Goal: Transaction & Acquisition: Purchase product/service

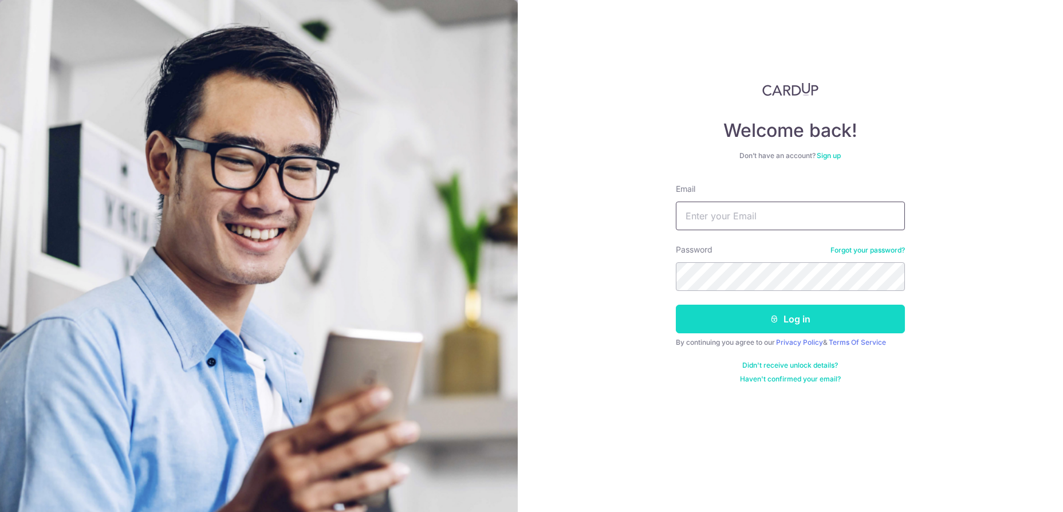
type input "[EMAIL_ADDRESS][DOMAIN_NAME]"
click at [822, 315] on button "Log in" at bounding box center [790, 319] width 229 height 29
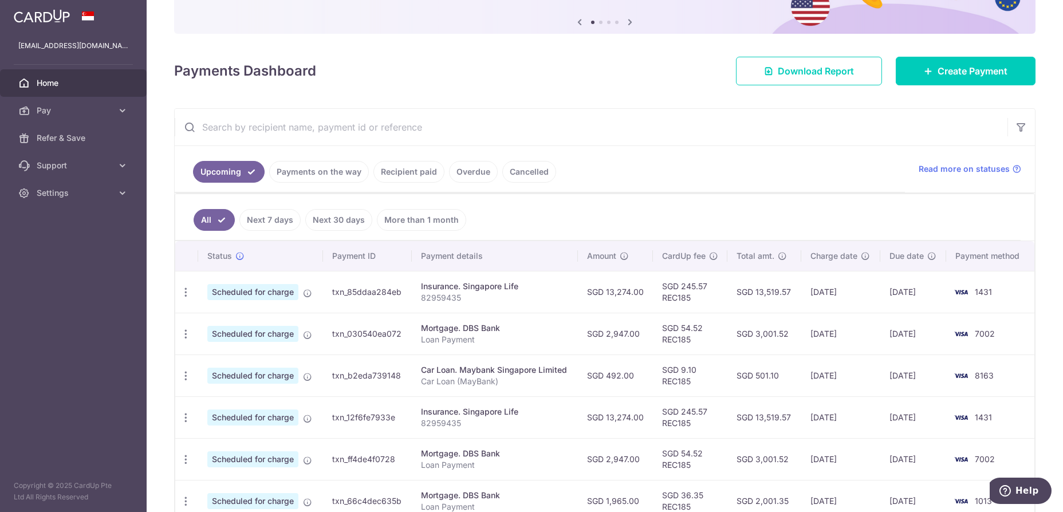
scroll to position [115, 0]
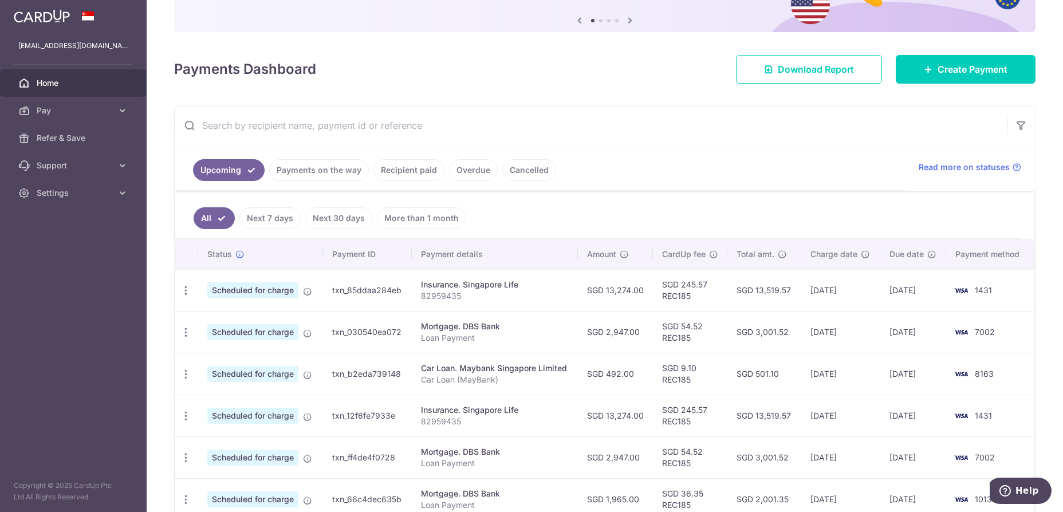
click at [294, 174] on link "Payments on the way" at bounding box center [319, 170] width 100 height 22
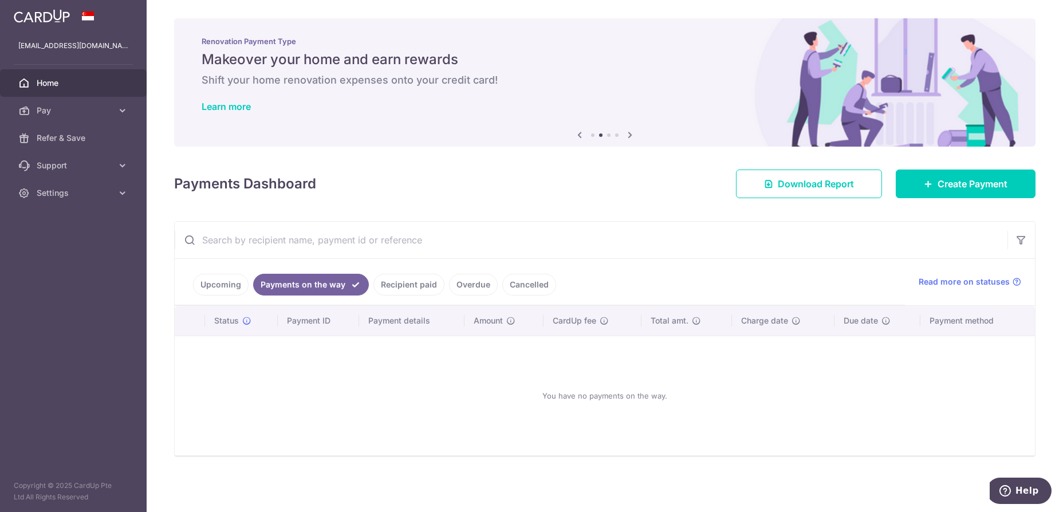
click at [220, 278] on link "Upcoming" at bounding box center [221, 285] width 56 height 22
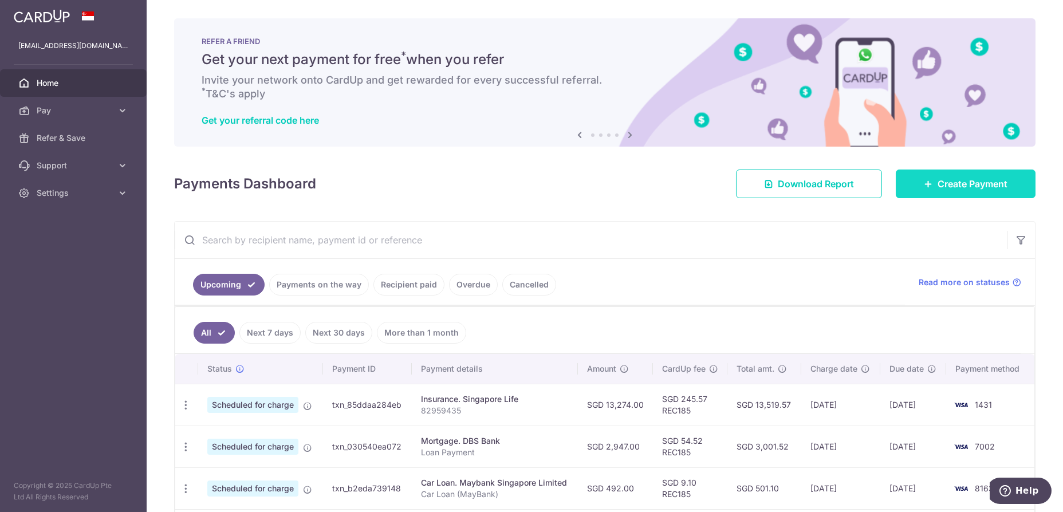
click at [938, 185] on span "Create Payment" at bounding box center [973, 184] width 70 height 14
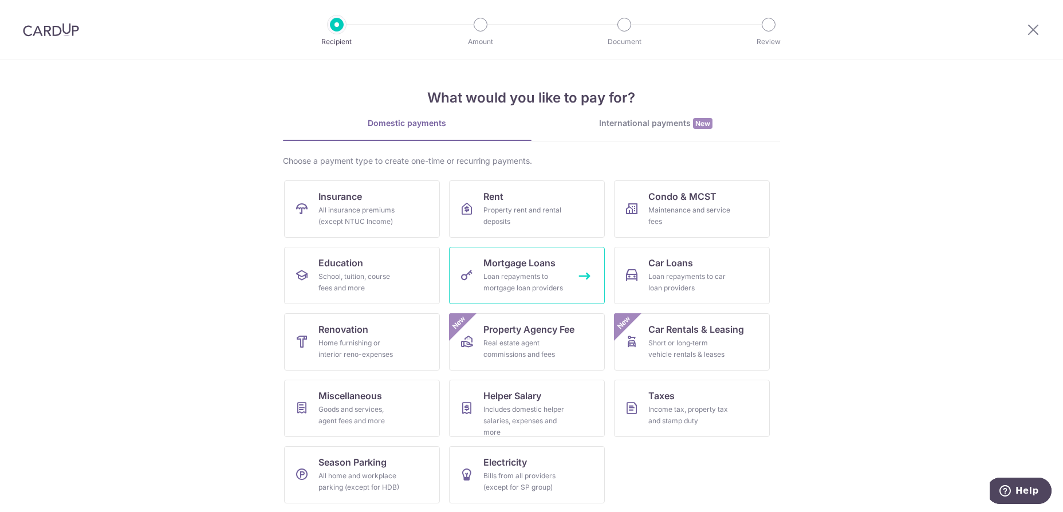
click at [506, 265] on span "Mortgage Loans" at bounding box center [519, 263] width 72 height 14
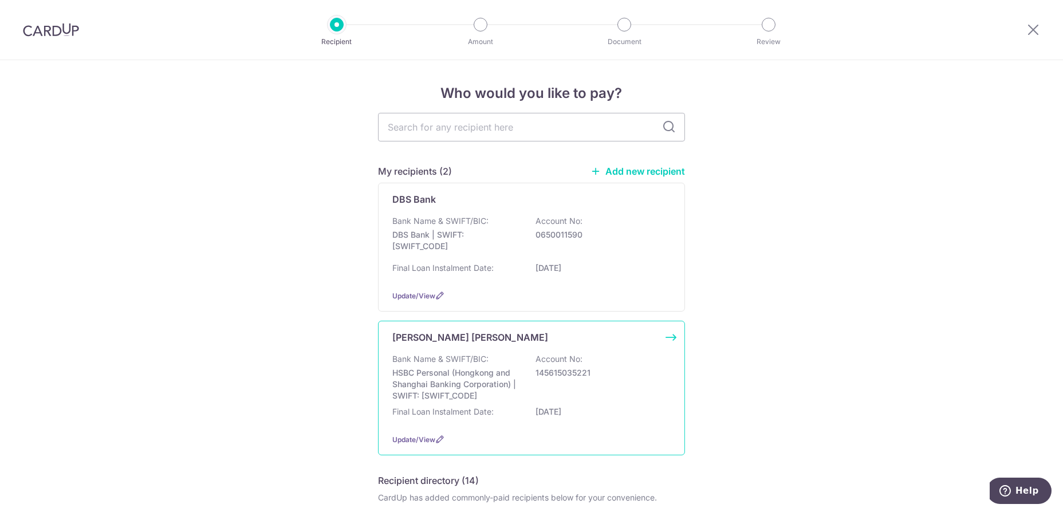
click at [525, 385] on div "Bank Name & SWIFT/BIC: HSBC Personal (Hongkong and Shanghai Banking Corporation…" at bounding box center [531, 377] width 278 height 48
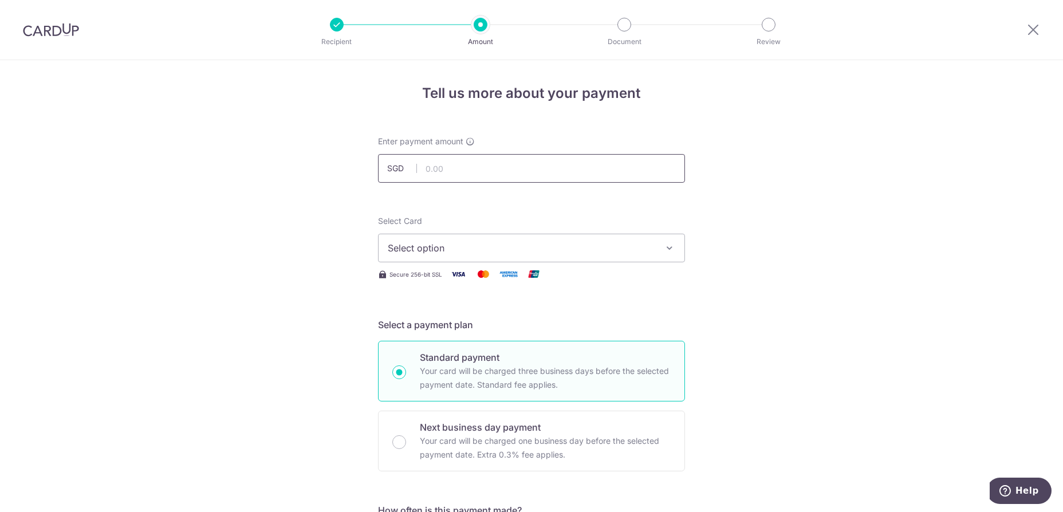
click at [423, 171] on input "text" at bounding box center [531, 168] width 307 height 29
type input "979.00"
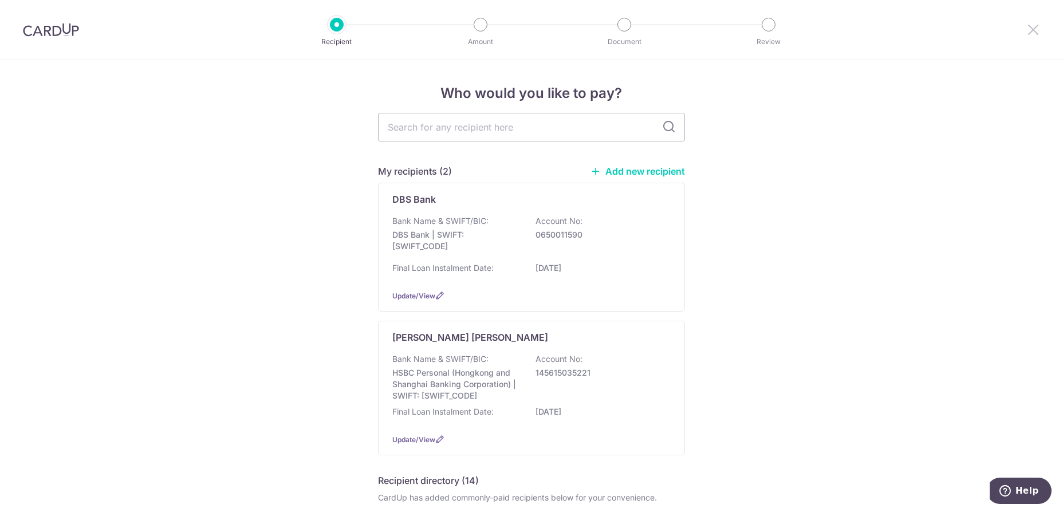
click at [1034, 32] on icon at bounding box center [1033, 29] width 14 height 14
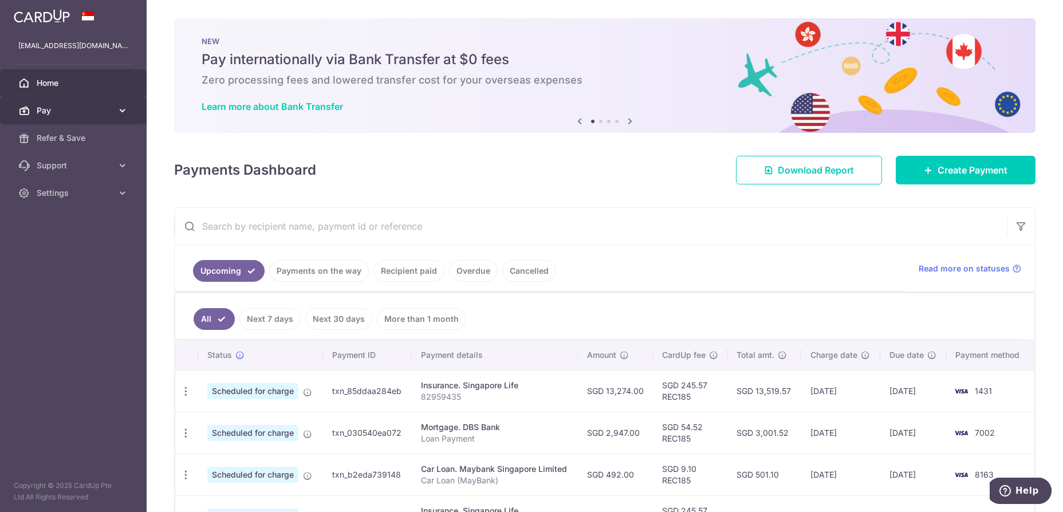
click at [46, 113] on span "Pay" at bounding box center [75, 110] width 76 height 11
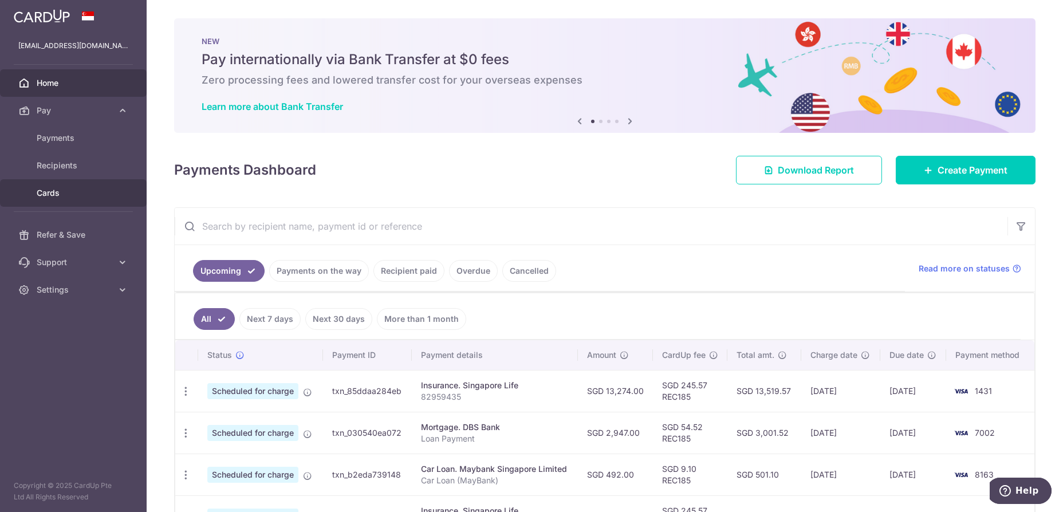
click at [49, 190] on span "Cards" at bounding box center [75, 192] width 76 height 11
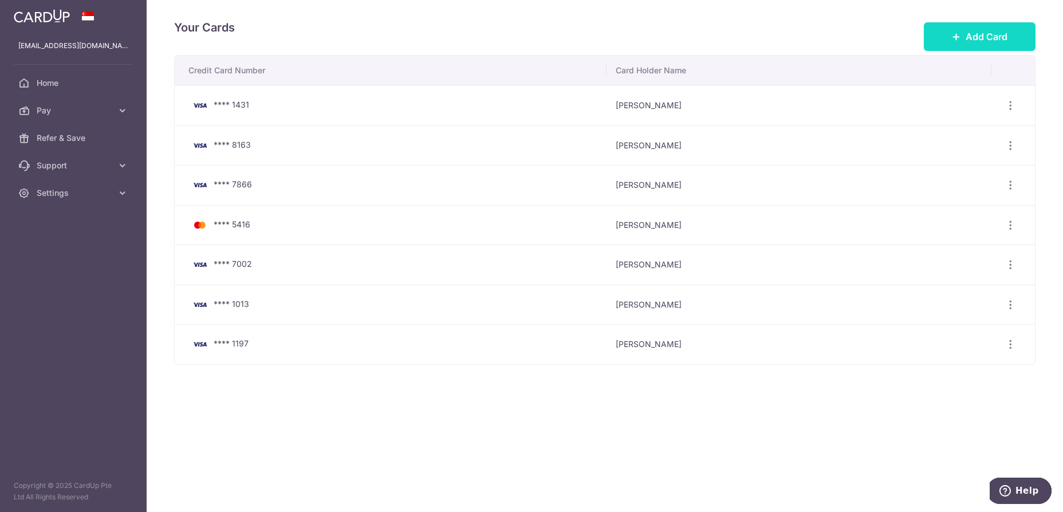
click at [981, 32] on span "Add Card" at bounding box center [987, 37] width 42 height 14
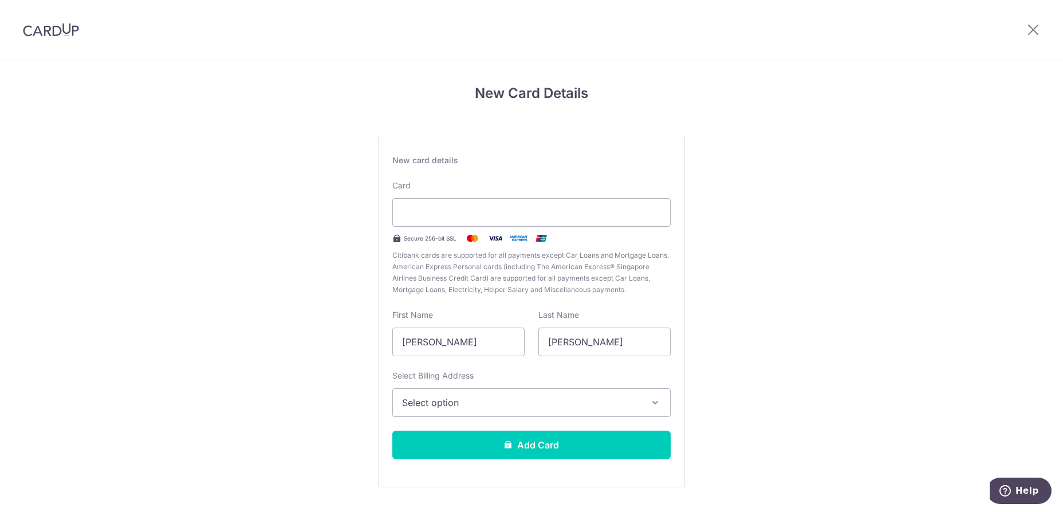
click at [468, 397] on span "Select option" at bounding box center [521, 403] width 238 height 14
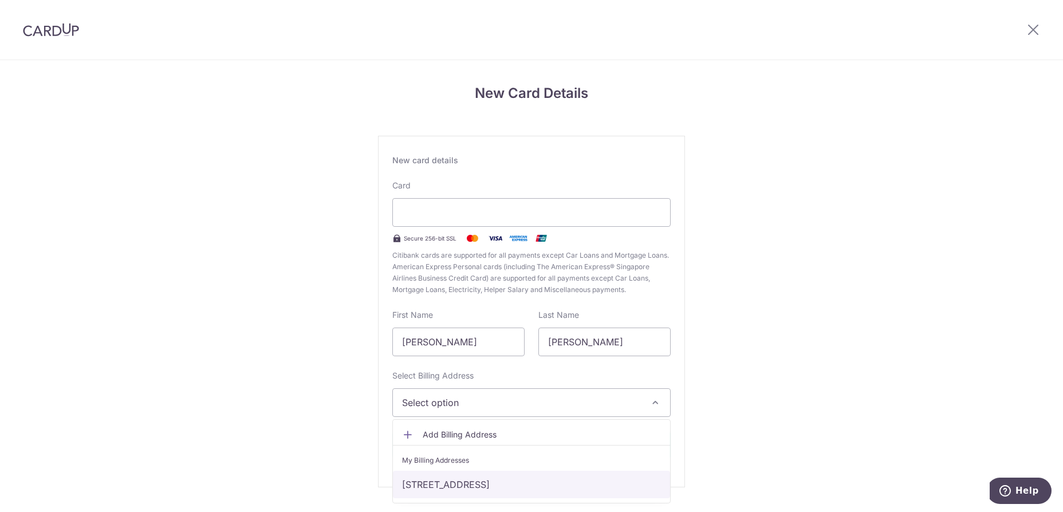
click at [444, 481] on link "537, Ang Mo Kio Avenue 2, Singapore, Singapore-567924" at bounding box center [531, 484] width 277 height 27
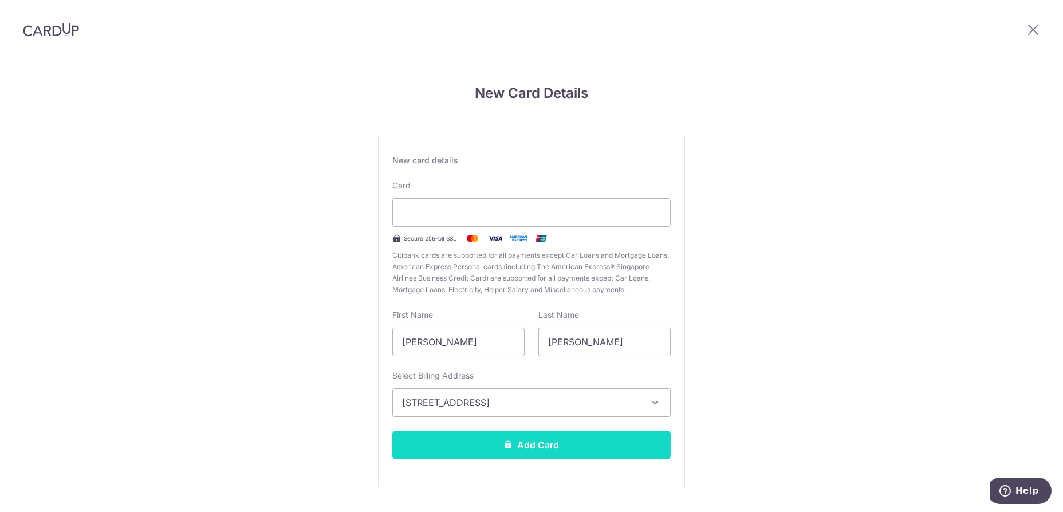
click at [545, 444] on button "Add Card" at bounding box center [531, 445] width 278 height 29
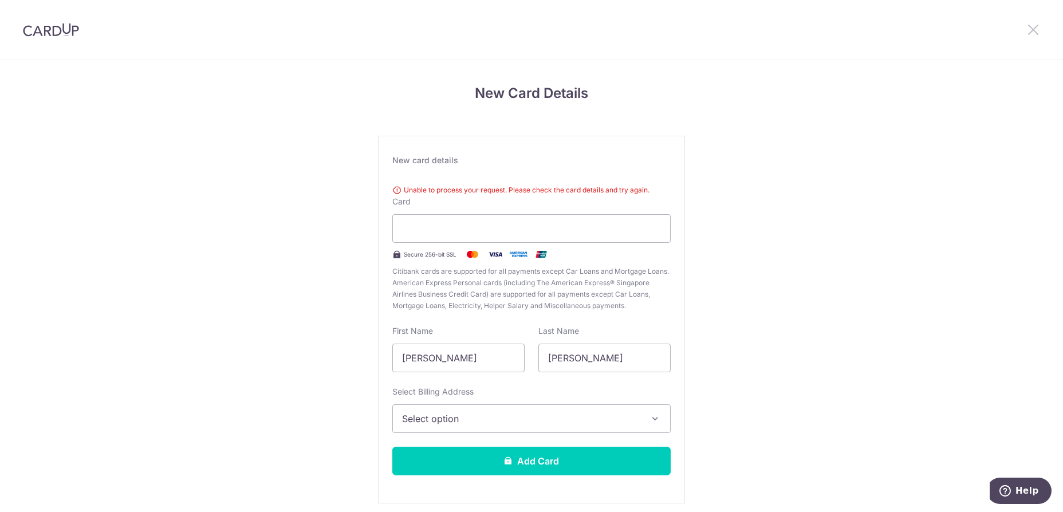
click at [1036, 30] on icon at bounding box center [1033, 29] width 14 height 14
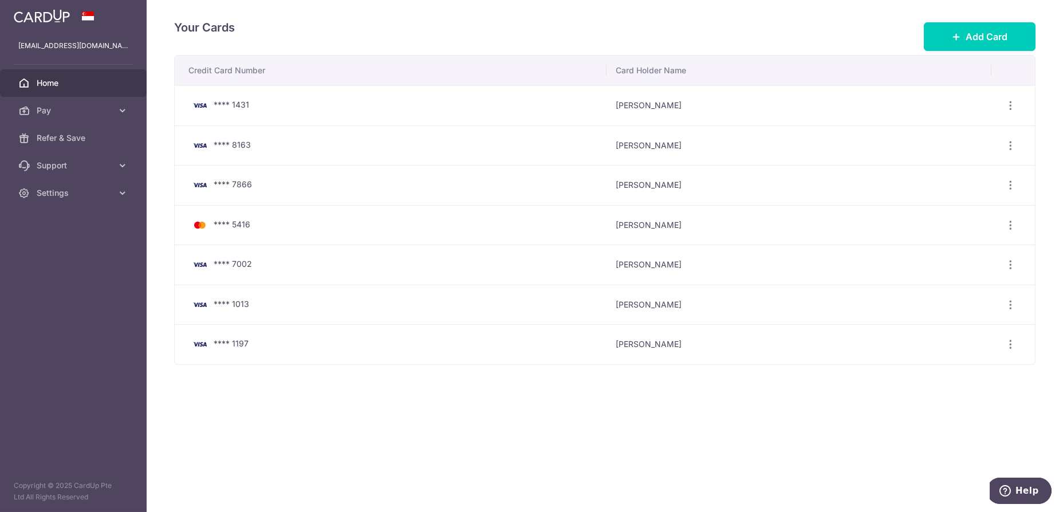
click at [44, 78] on span "Home" at bounding box center [75, 82] width 76 height 11
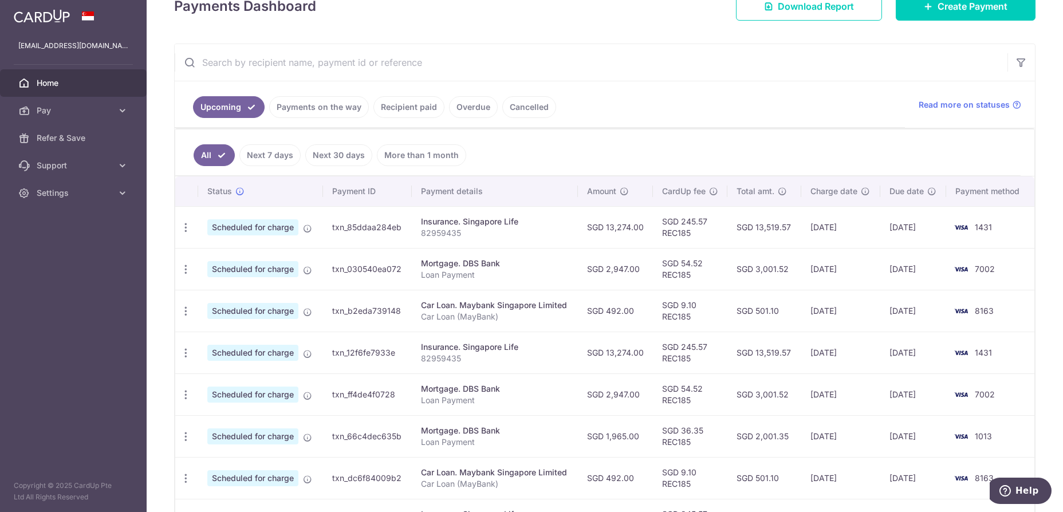
scroll to position [143, 0]
